Goal: Communication & Community: Participate in discussion

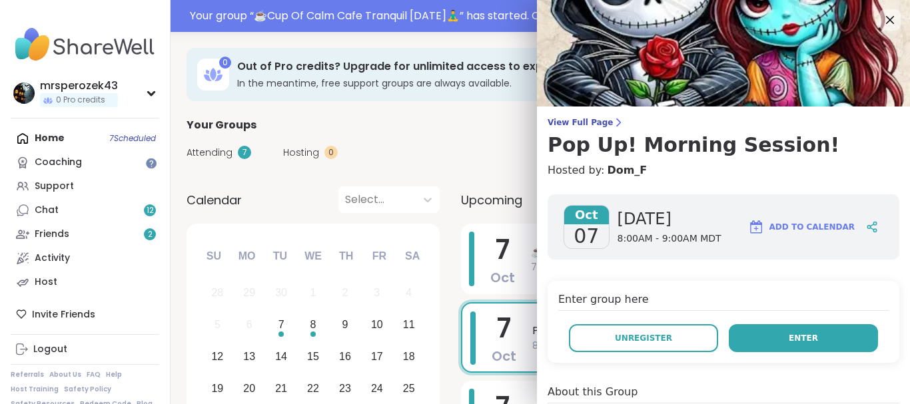
click at [772, 339] on button "Enter" at bounding box center [802, 338] width 149 height 28
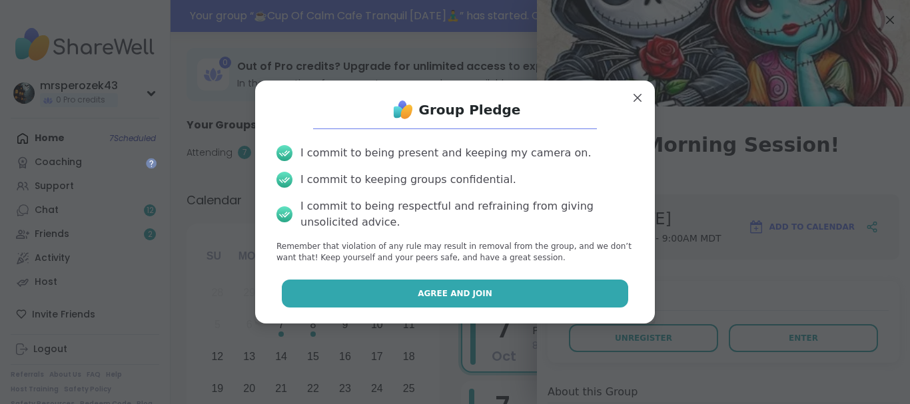
click at [562, 290] on button "Agree and Join" at bounding box center [455, 294] width 347 height 28
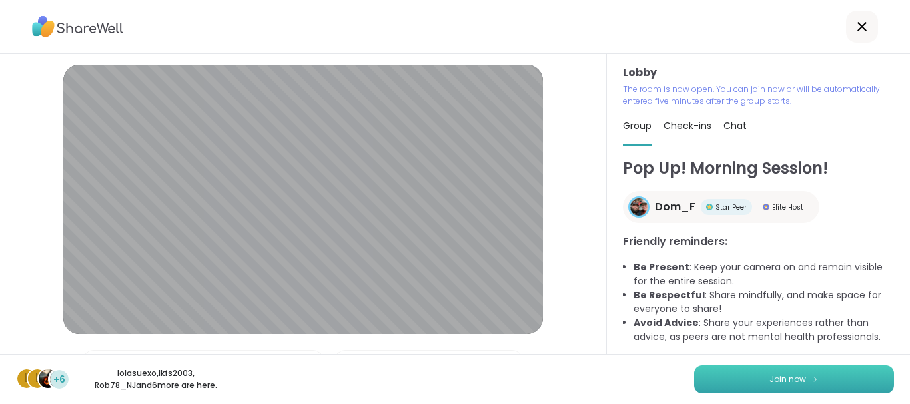
click at [726, 383] on button "Join now" at bounding box center [794, 380] width 200 height 28
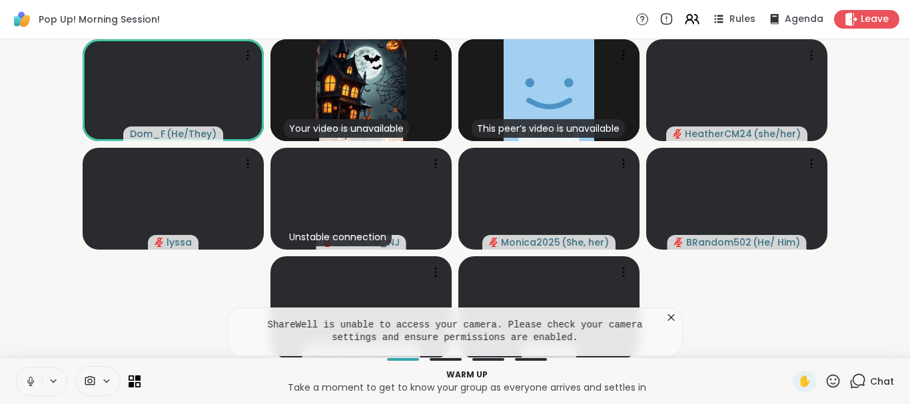
click at [27, 376] on icon at bounding box center [31, 382] width 12 height 12
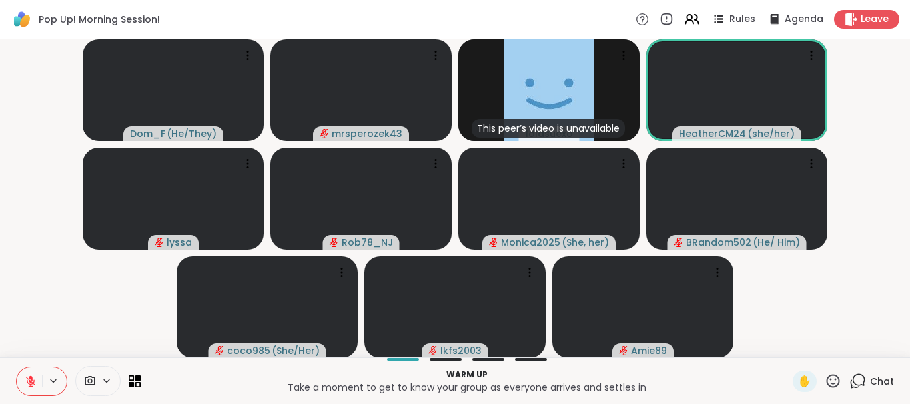
click at [834, 381] on icon at bounding box center [832, 381] width 17 height 17
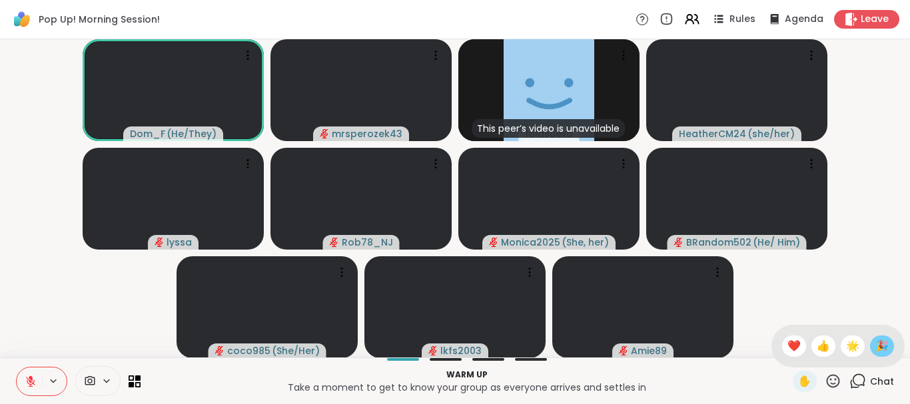
click at [883, 345] on span "🎉" at bounding box center [881, 346] width 13 height 16
click at [859, 378] on icon at bounding box center [857, 381] width 17 height 17
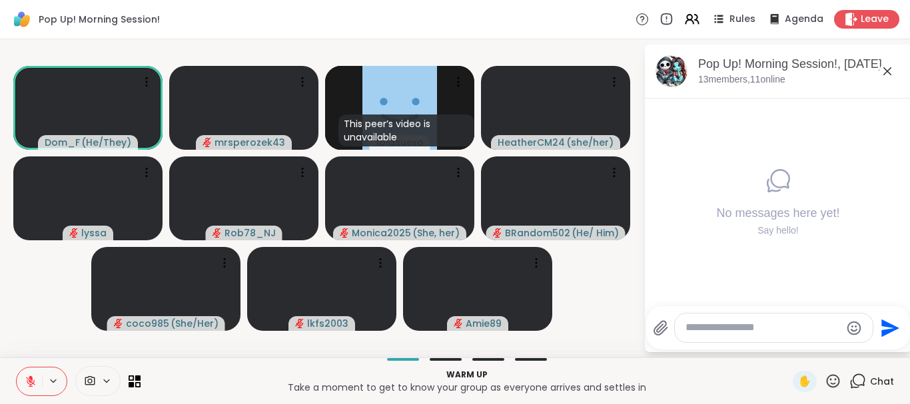
click at [883, 67] on icon at bounding box center [887, 71] width 16 height 16
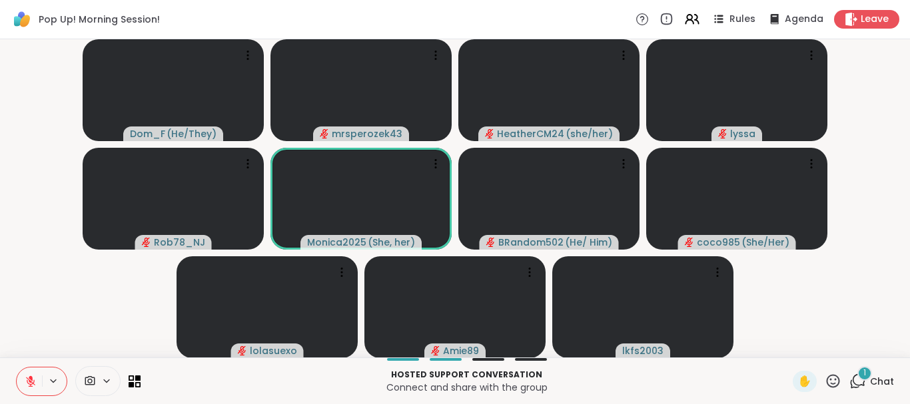
click at [865, 373] on span "1" at bounding box center [864, 373] width 3 height 11
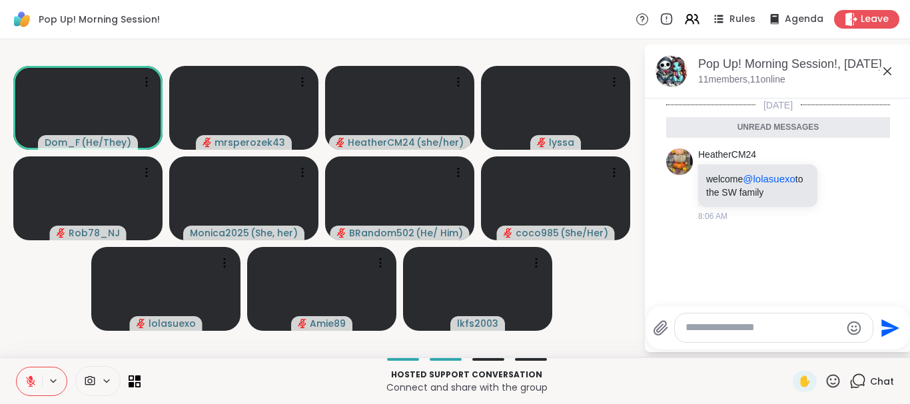
click at [886, 67] on icon at bounding box center [887, 71] width 16 height 16
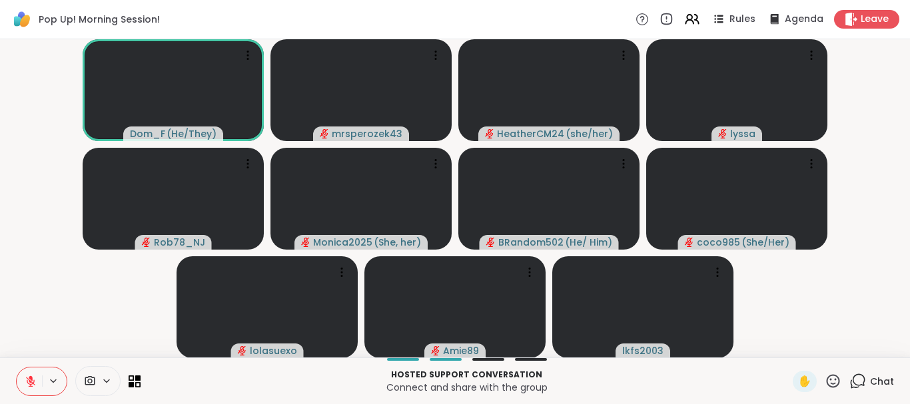
click at [25, 378] on icon at bounding box center [31, 382] width 12 height 12
click at [29, 380] on icon at bounding box center [31, 382] width 12 height 12
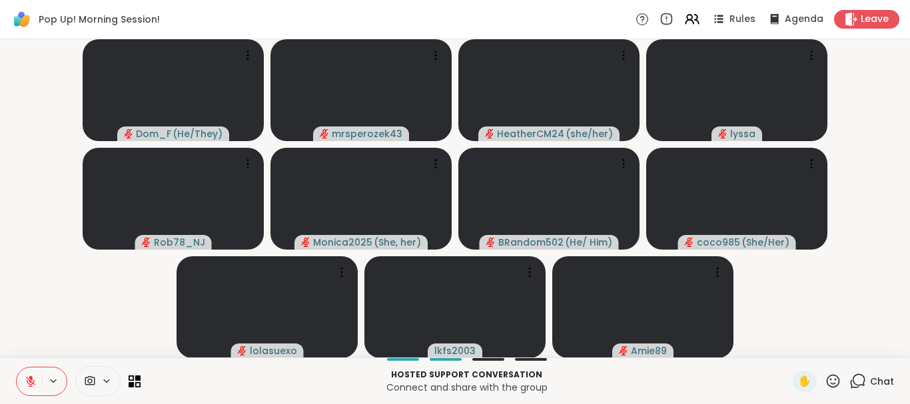
click at [29, 380] on icon at bounding box center [31, 382] width 12 height 12
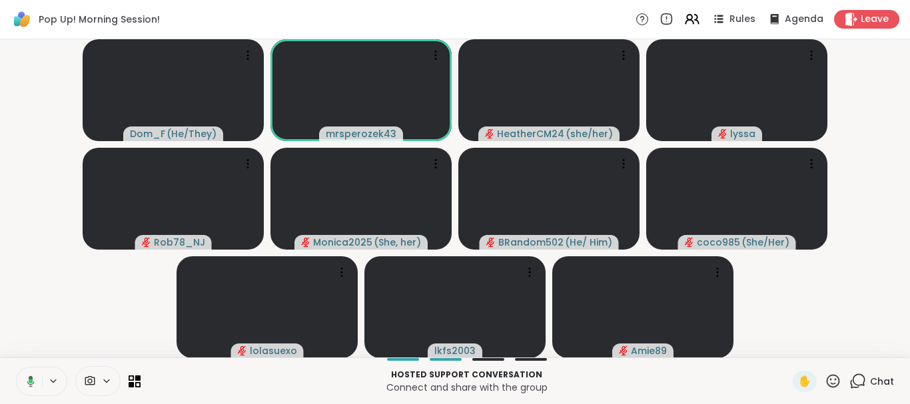
click at [24, 376] on icon at bounding box center [29, 382] width 12 height 12
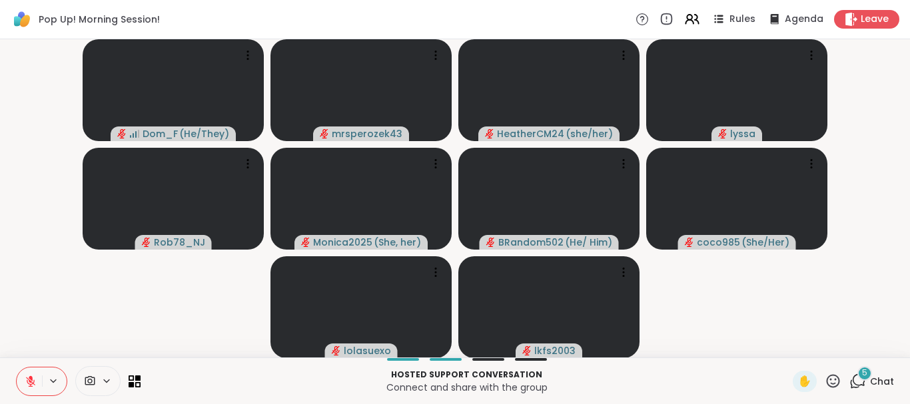
click at [27, 376] on icon at bounding box center [31, 382] width 12 height 12
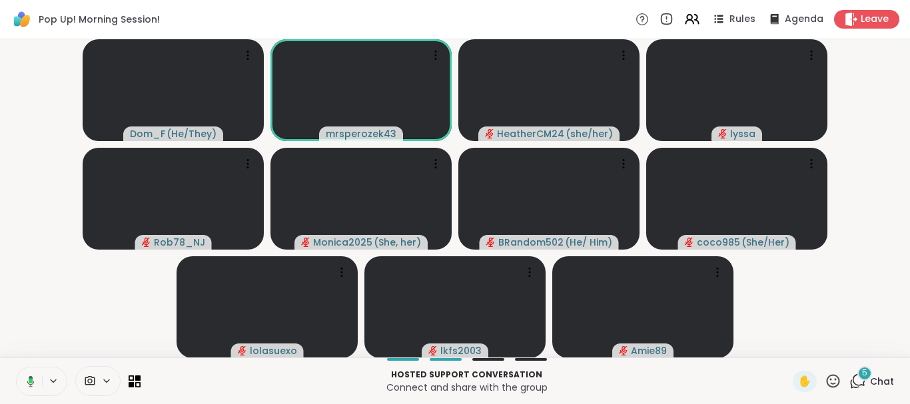
click at [29, 379] on icon at bounding box center [31, 380] width 4 height 5
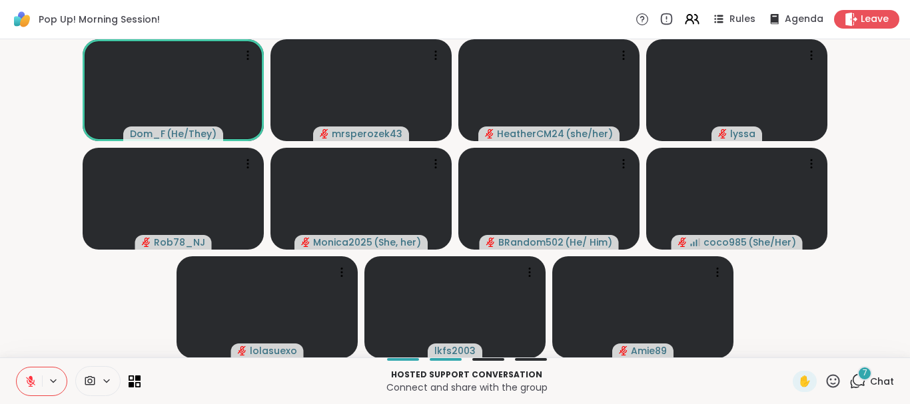
click at [862, 368] on div "7" at bounding box center [864, 373] width 15 height 15
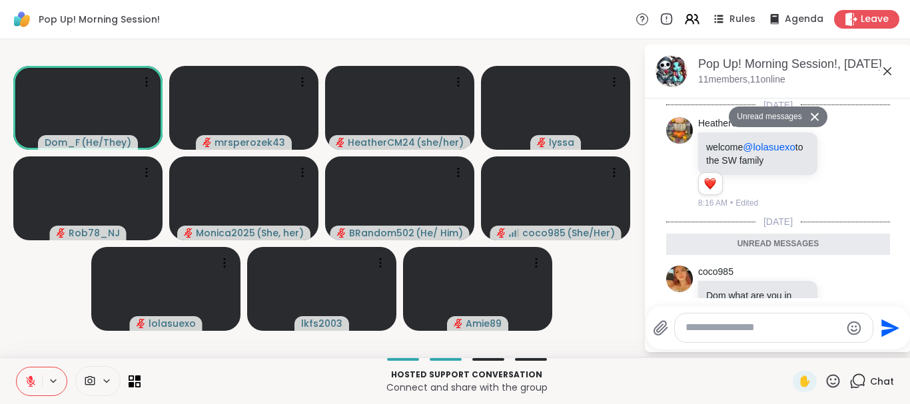
scroll to position [1065, 0]
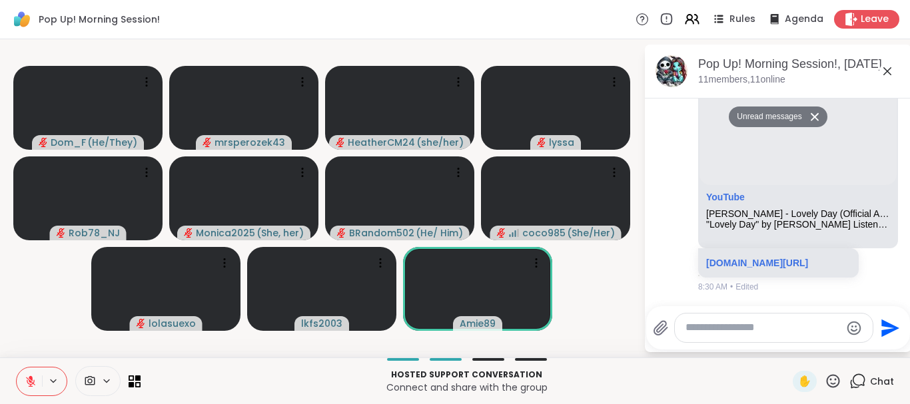
click at [886, 70] on icon at bounding box center [887, 71] width 8 height 8
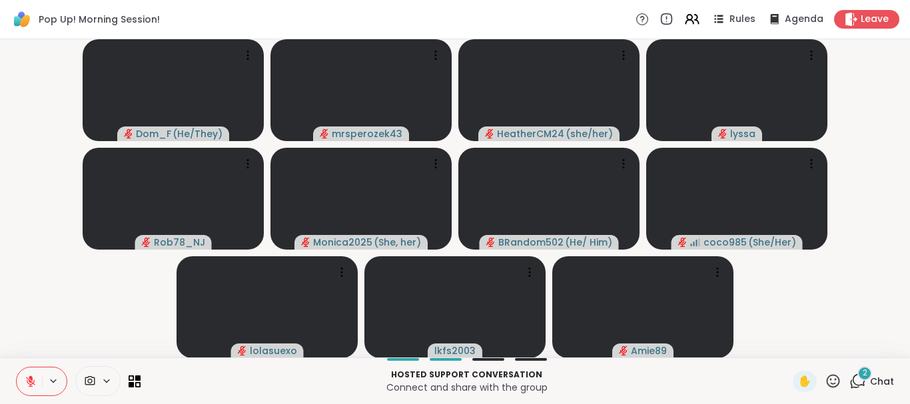
click at [26, 380] on icon at bounding box center [31, 382] width 12 height 12
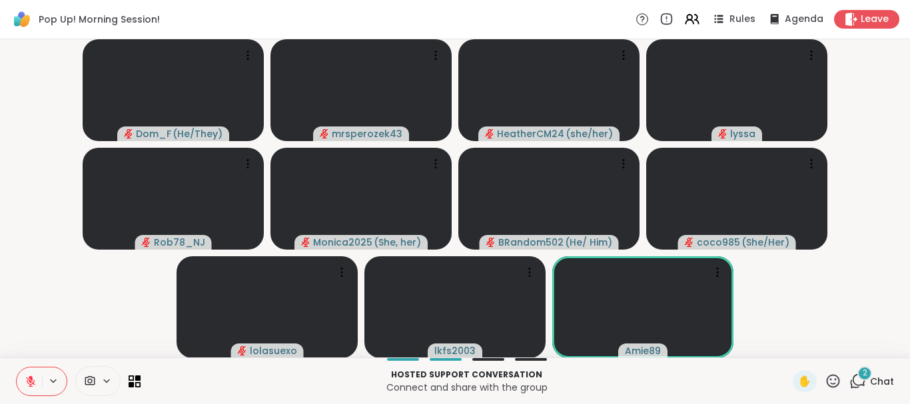
click at [862, 370] on div "2" at bounding box center [864, 373] width 15 height 15
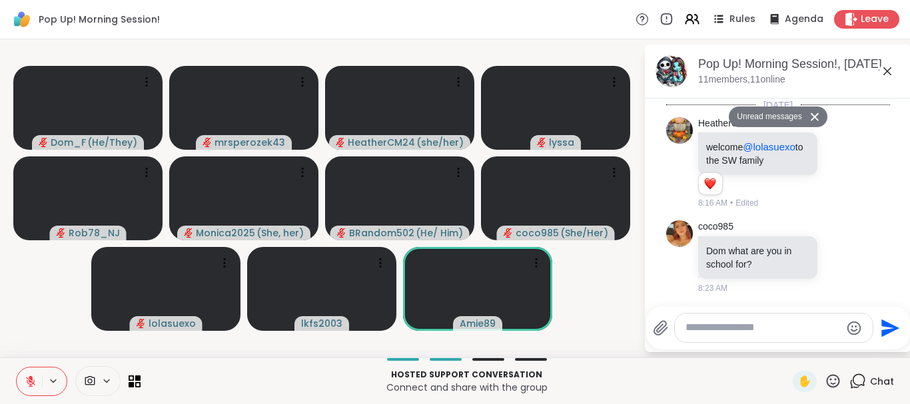
scroll to position [1496, 0]
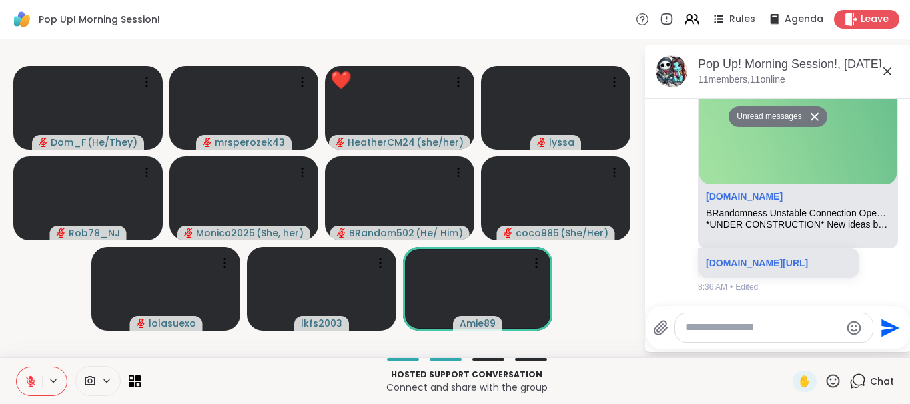
click at [885, 73] on icon at bounding box center [887, 71] width 8 height 8
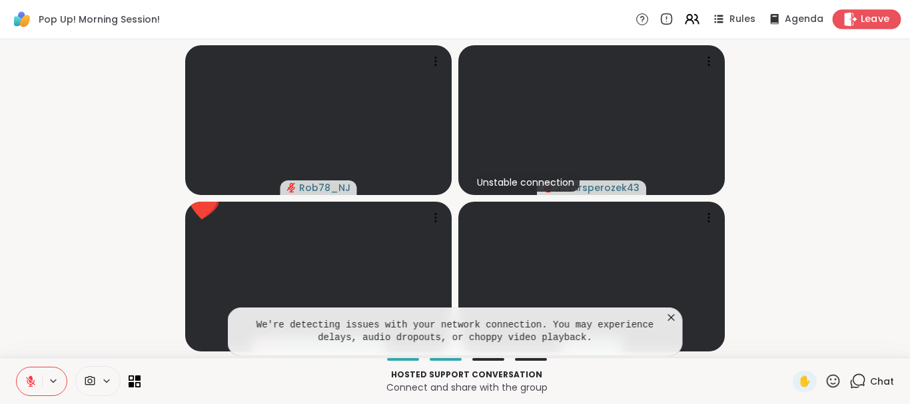
click at [880, 19] on span "Leave" at bounding box center [874, 20] width 29 height 14
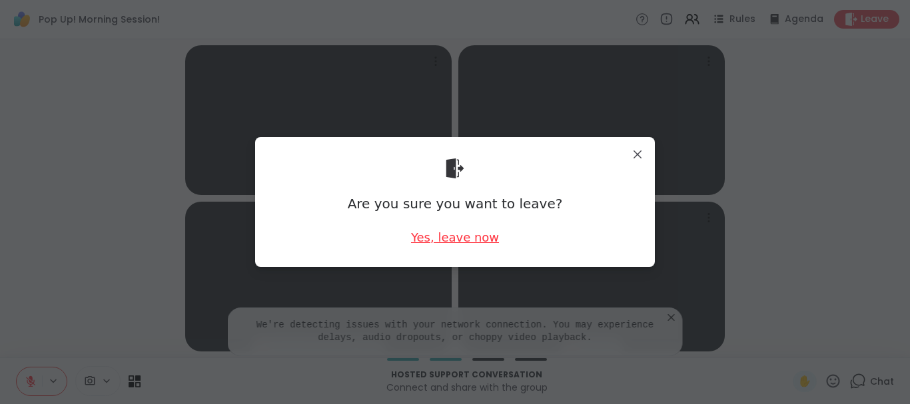
click at [479, 236] on div "Yes, leave now" at bounding box center [455, 237] width 88 height 17
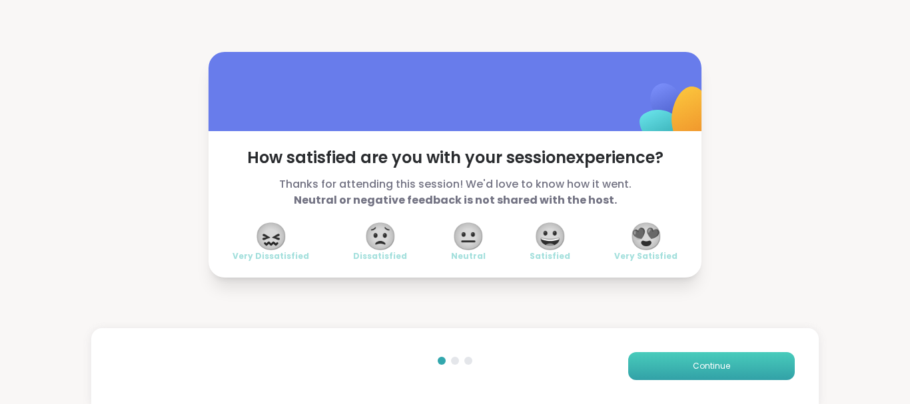
click at [727, 356] on button "Continue" at bounding box center [711, 366] width 166 height 28
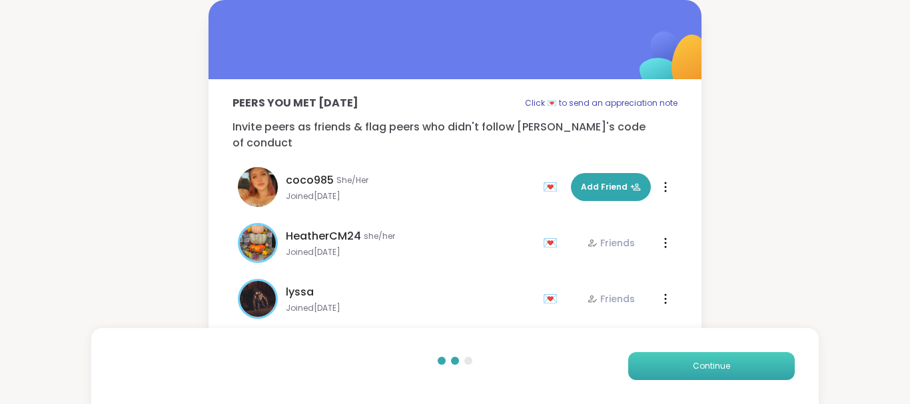
click at [727, 356] on button "Continue" at bounding box center [711, 366] width 166 height 28
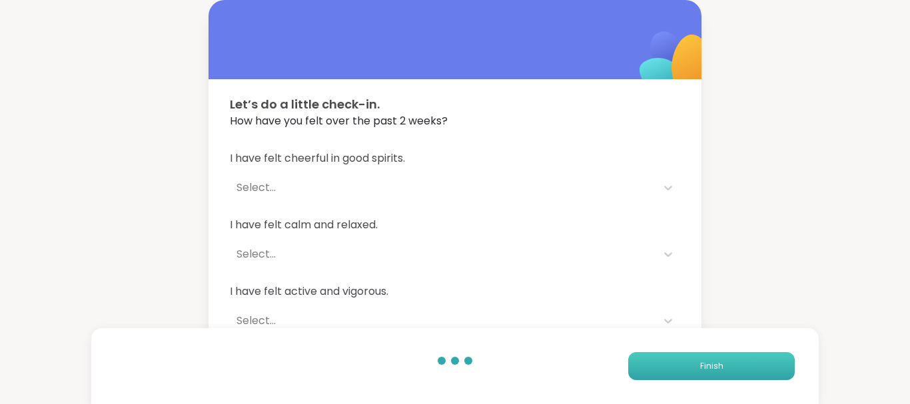
click at [727, 356] on button "Finish" at bounding box center [711, 366] width 166 height 28
